Goal: Navigation & Orientation: Understand site structure

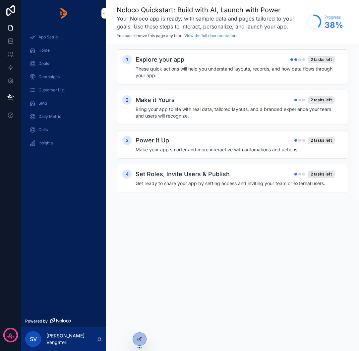
click at [42, 52] on span "Home" at bounding box center [43, 50] width 11 height 5
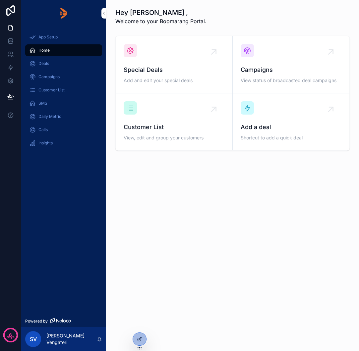
click at [46, 78] on span "Campaigns" at bounding box center [48, 76] width 21 height 5
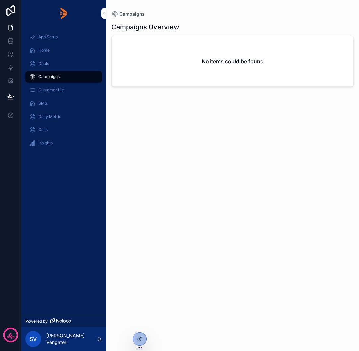
click at [45, 65] on span "Deals" at bounding box center [43, 63] width 11 height 5
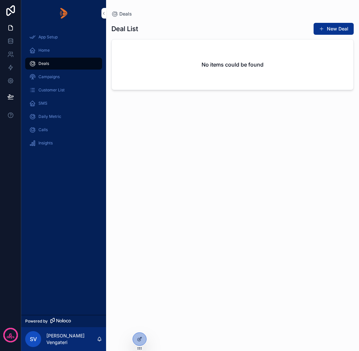
click at [53, 91] on span "Customer List" at bounding box center [51, 89] width 26 height 5
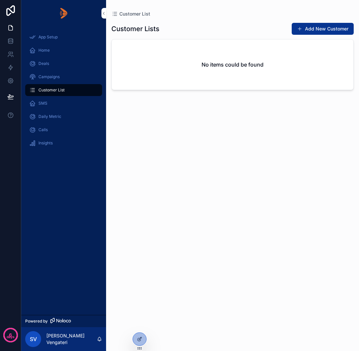
click at [42, 104] on span "SMS" at bounding box center [42, 103] width 9 height 5
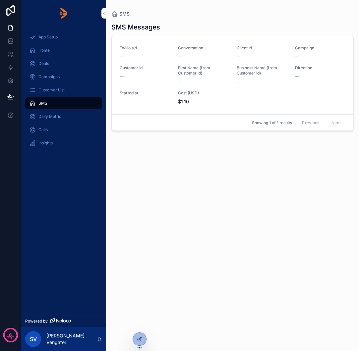
click at [50, 117] on span "Daily Metric" at bounding box center [49, 116] width 23 height 5
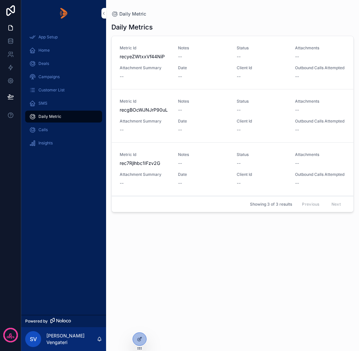
click at [46, 130] on span "Calls" at bounding box center [42, 129] width 9 height 5
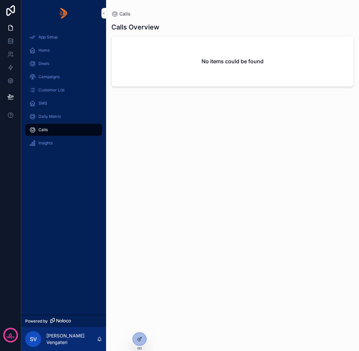
click at [48, 142] on span "Insights" at bounding box center [45, 142] width 14 height 5
